Goal: Navigation & Orientation: Find specific page/section

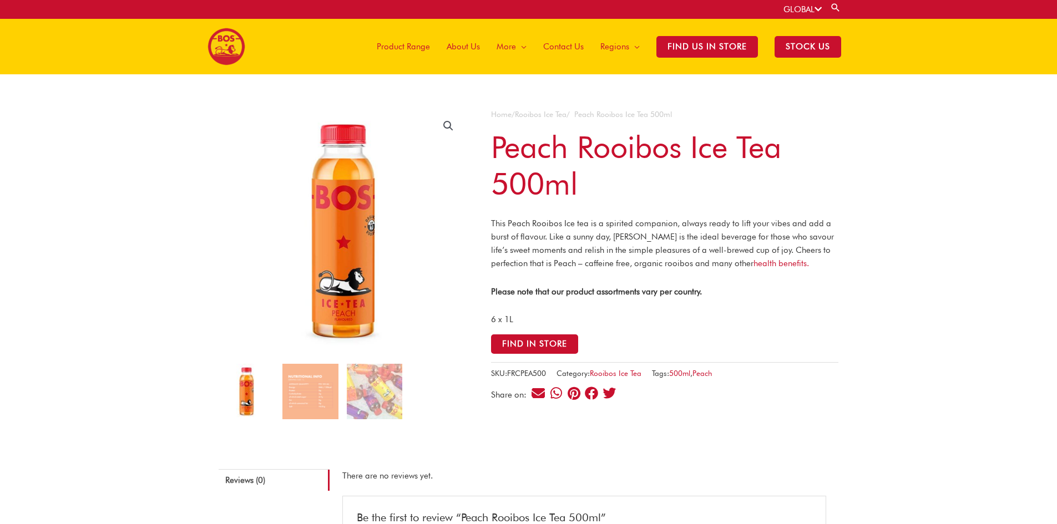
click at [483, 41] on link "About Us" at bounding box center [463, 46] width 50 height 55
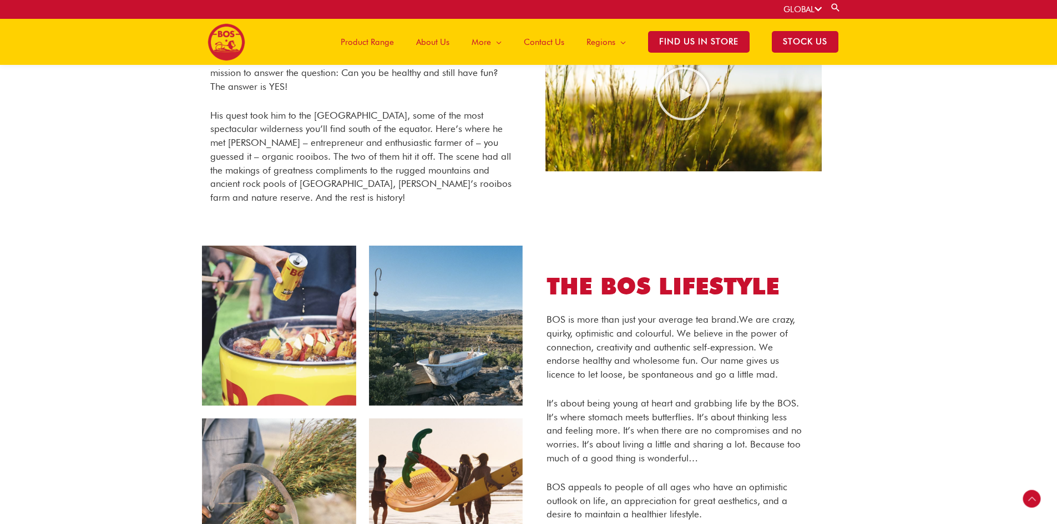
scroll to position [331, 0]
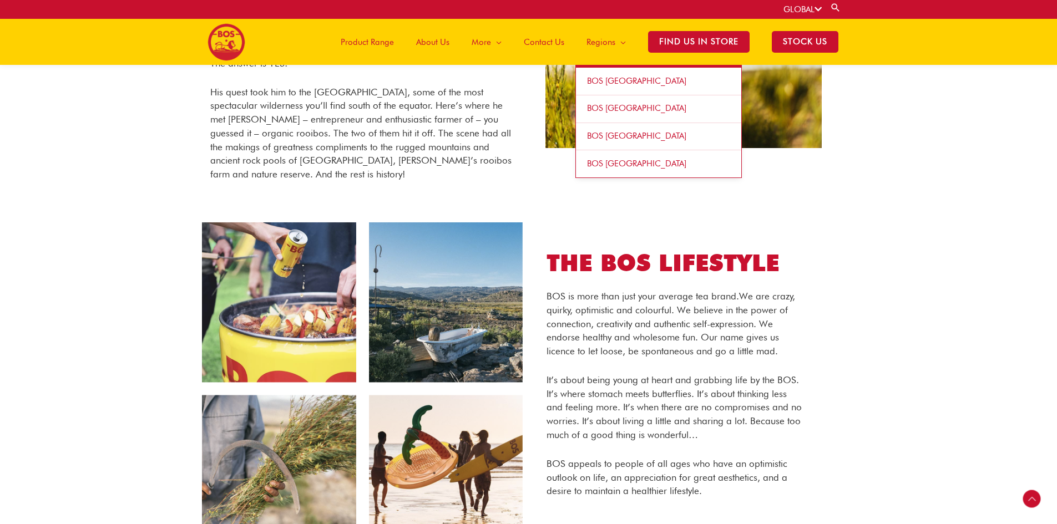
click at [586, 83] on link "BOS [GEOGRAPHIC_DATA]" at bounding box center [658, 82] width 165 height 28
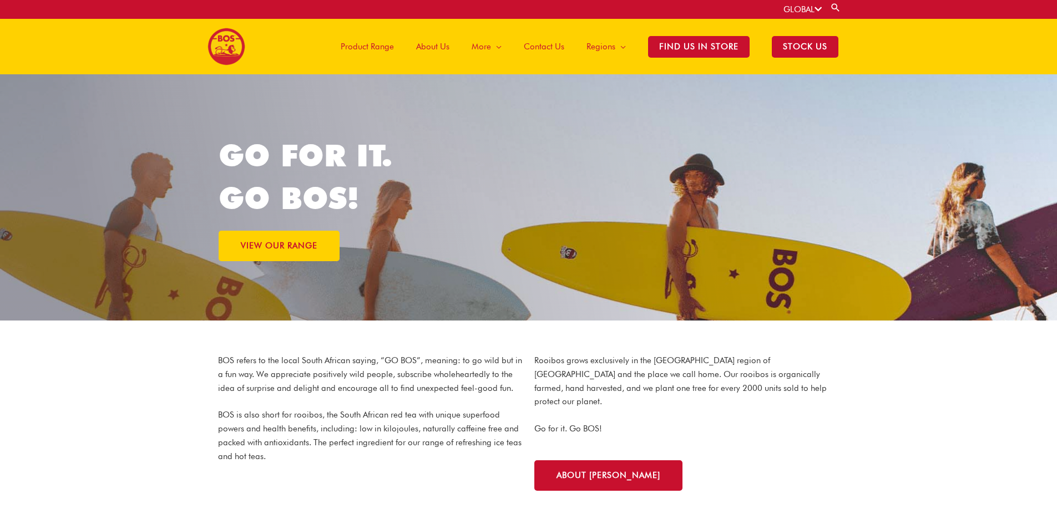
click at [394, 35] on span "Product Range" at bounding box center [367, 46] width 53 height 33
